Goal: Information Seeking & Learning: Learn about a topic

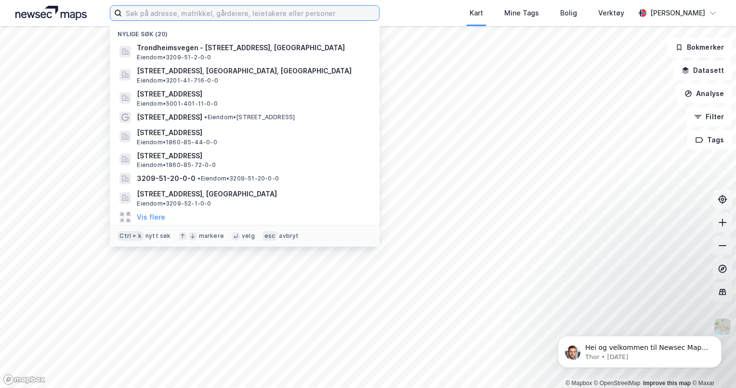
click at [181, 12] on input at bounding box center [250, 13] width 257 height 14
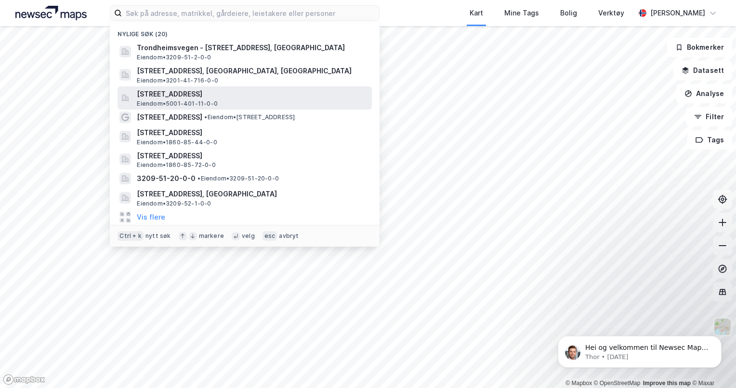
click at [214, 92] on span "[STREET_ADDRESS]" at bounding box center [252, 94] width 231 height 12
